Goal: Task Accomplishment & Management: Manage account settings

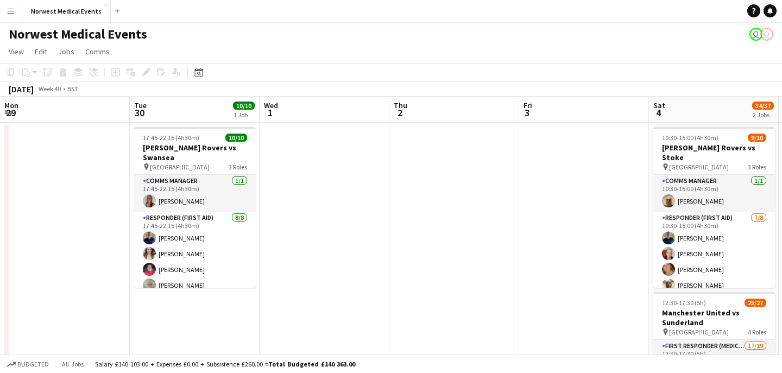
scroll to position [98, 0]
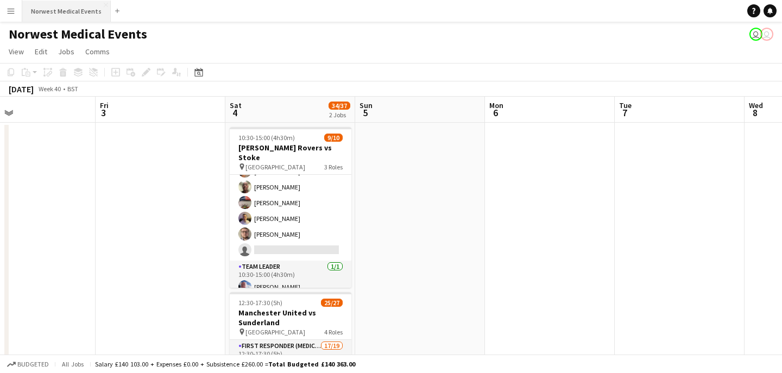
click at [74, 12] on button "Norwest Medical Events Close" at bounding box center [66, 11] width 89 height 21
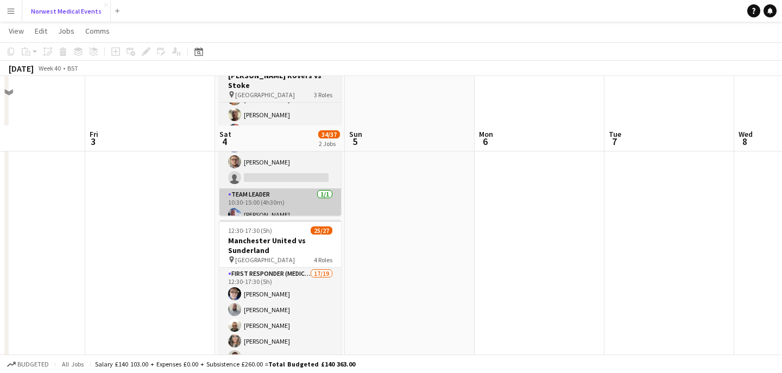
scroll to position [169, 0]
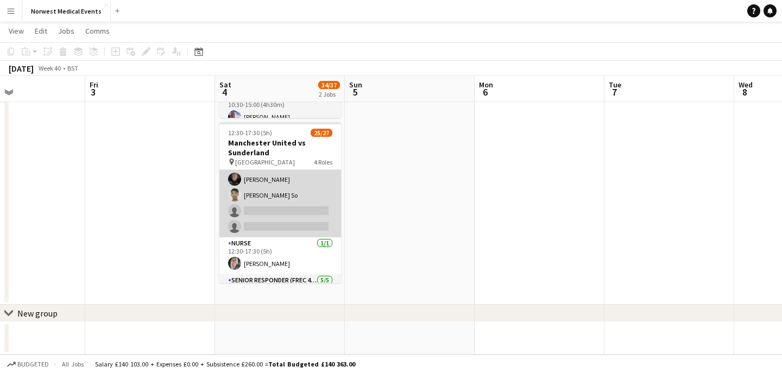
click at [300, 207] on app-card-role "First Responder (Medical) 17/19 12:30-17:30 (5h) [PERSON_NAME] [PERSON_NAME] [P…" at bounding box center [281, 77] width 122 height 321
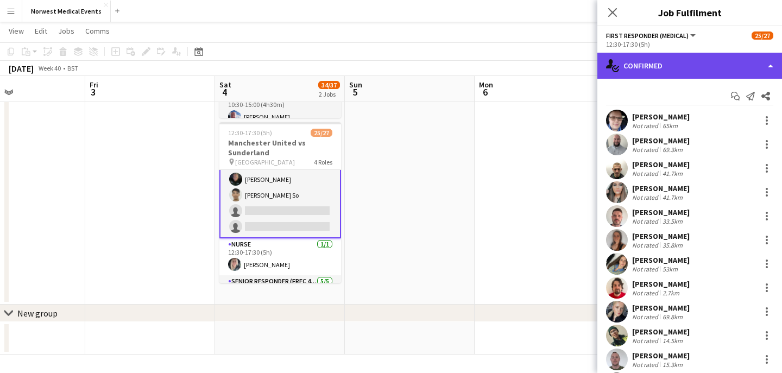
click at [735, 65] on div "single-neutral-actions-check-2 Confirmed" at bounding box center [690, 66] width 185 height 26
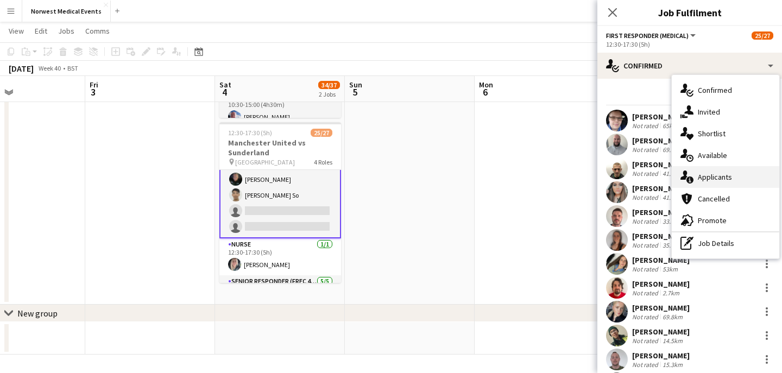
click at [726, 173] on span "Applicants" at bounding box center [715, 177] width 34 height 10
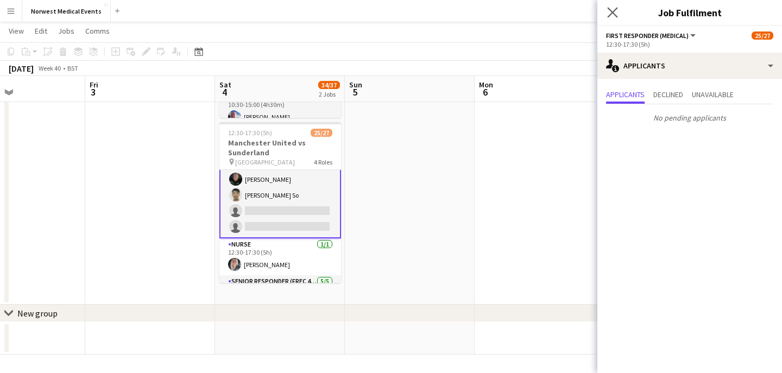
click at [607, 12] on icon "Close pop-in" at bounding box center [612, 12] width 10 height 10
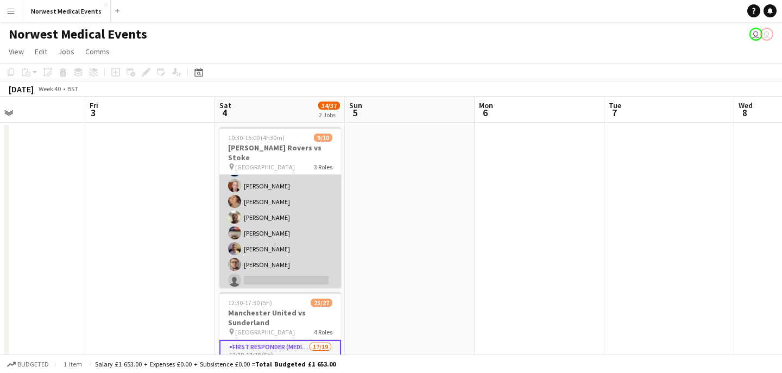
scroll to position [68, 0]
click at [290, 227] on app-card-role "Responder (First Aid) [DATE] 10:30-15:00 (4h30m) [PERSON_NAME] [PERSON_NAME] [P…" at bounding box center [281, 216] width 122 height 147
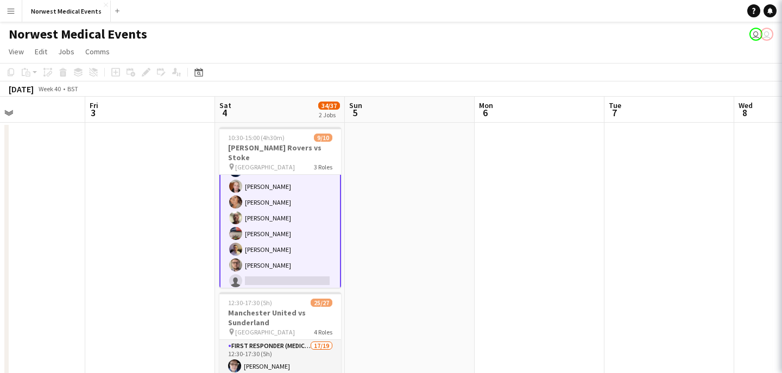
scroll to position [70, 0]
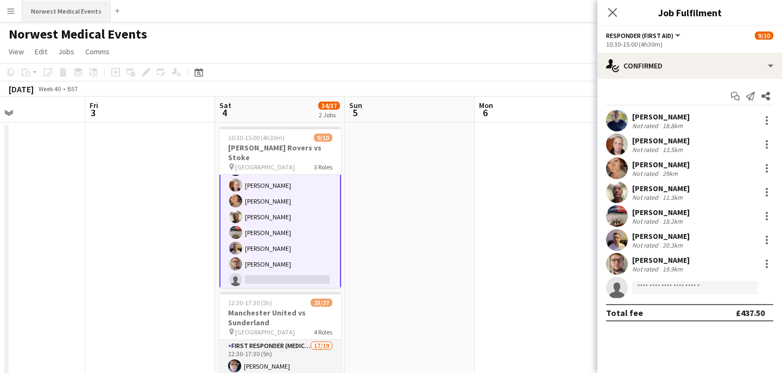
click at [76, 15] on button "Norwest Medical Events Close" at bounding box center [66, 11] width 89 height 21
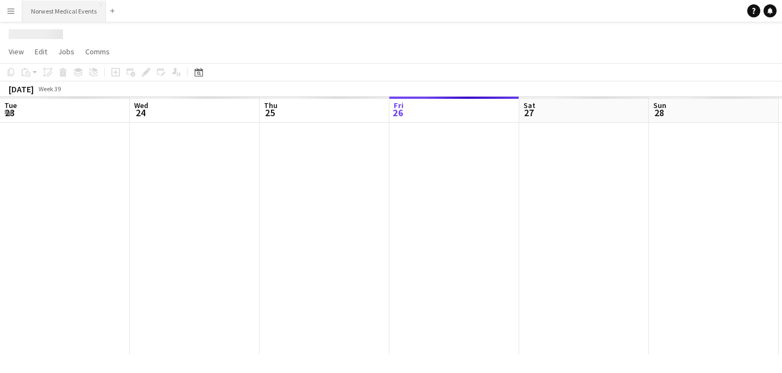
scroll to position [0, 260]
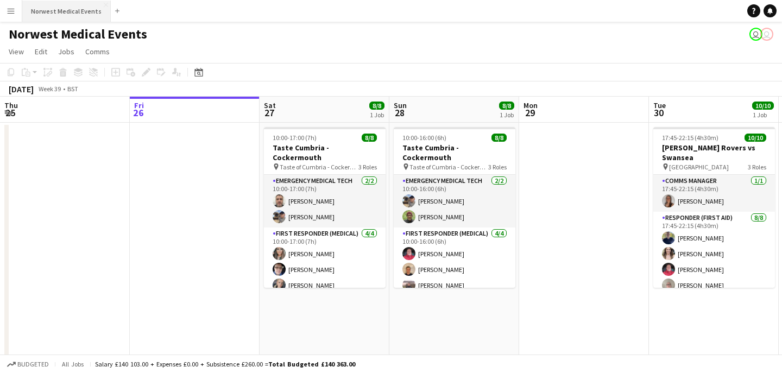
click at [51, 17] on button "Norwest Medical Events Close" at bounding box center [66, 11] width 89 height 21
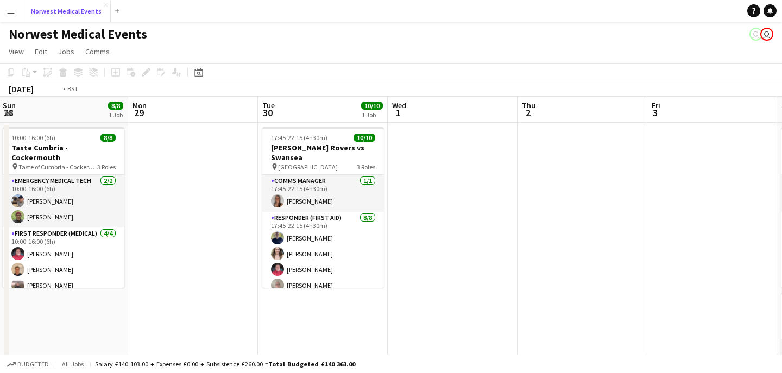
scroll to position [0, 385]
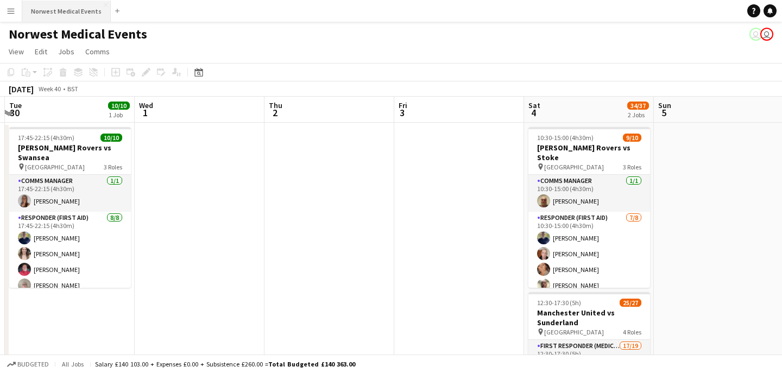
click at [77, 2] on button "Norwest Medical Events Close" at bounding box center [66, 11] width 89 height 21
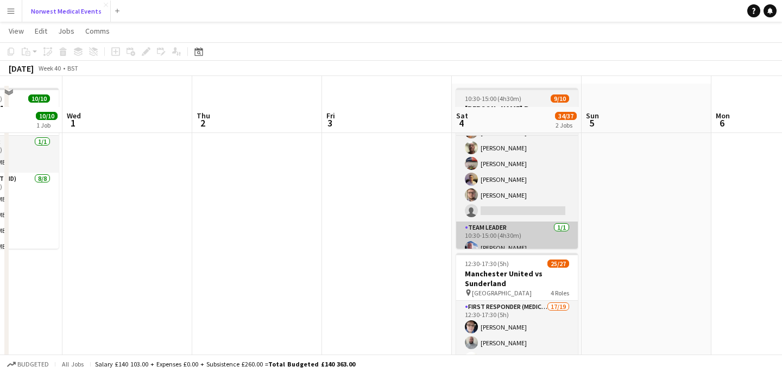
scroll to position [85, 0]
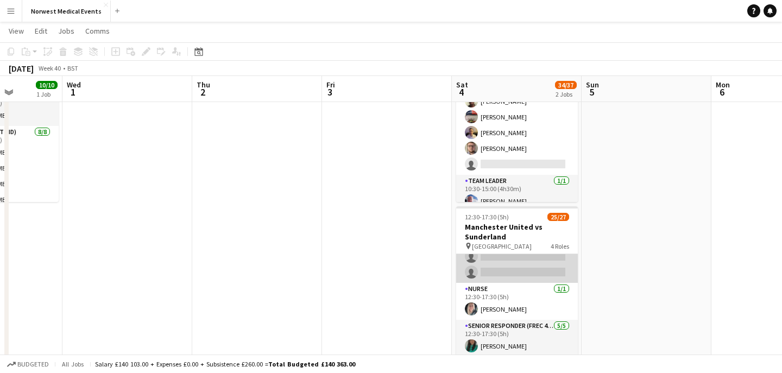
click at [522, 271] on app-card-role "First Responder (Medical) 17/19 12:30-17:30 (5h) [PERSON_NAME] [PERSON_NAME] [P…" at bounding box center [517, 123] width 122 height 321
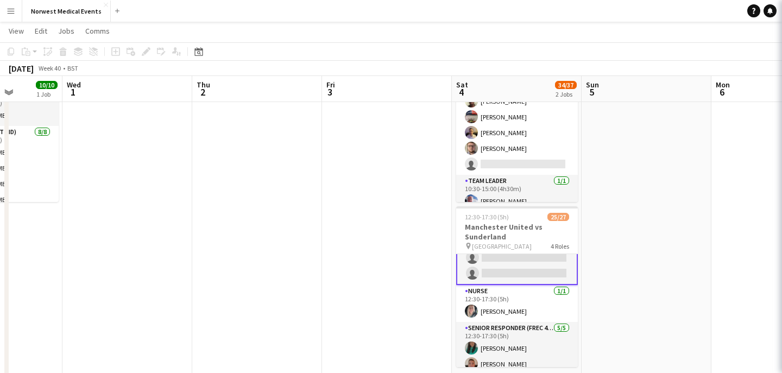
scroll to position [293, 0]
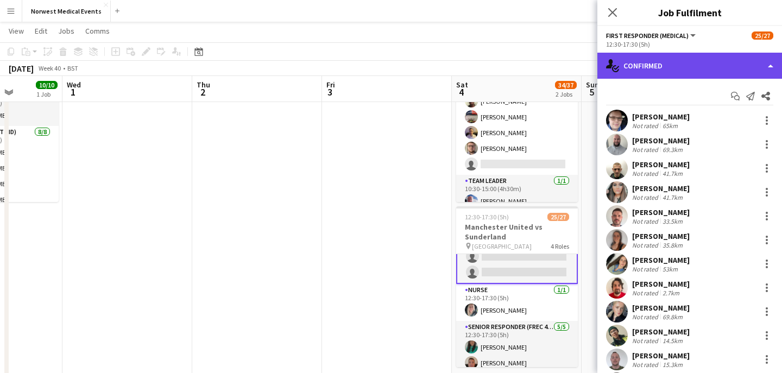
click at [704, 71] on div "single-neutral-actions-check-2 Confirmed" at bounding box center [690, 66] width 185 height 26
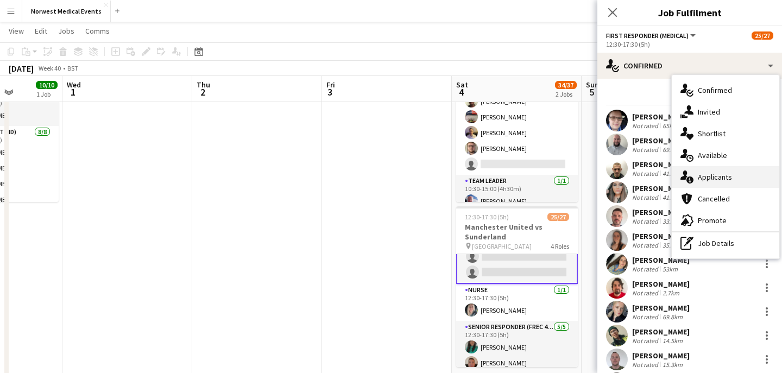
click at [736, 177] on div "single-neutral-actions-information Applicants" at bounding box center [726, 177] width 108 height 22
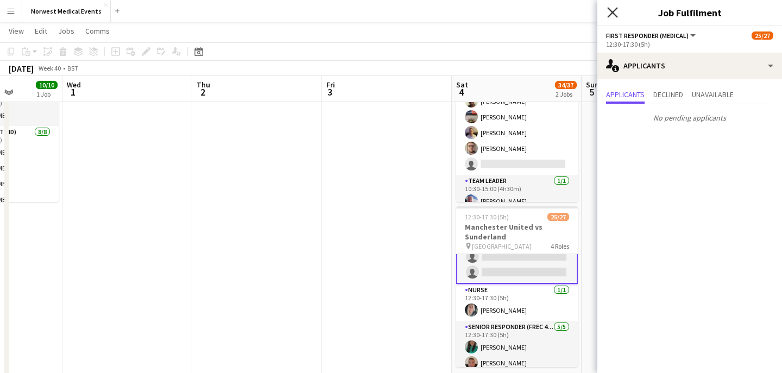
click at [617, 8] on icon at bounding box center [612, 12] width 10 height 10
